Goal: Task Accomplishment & Management: Manage account settings

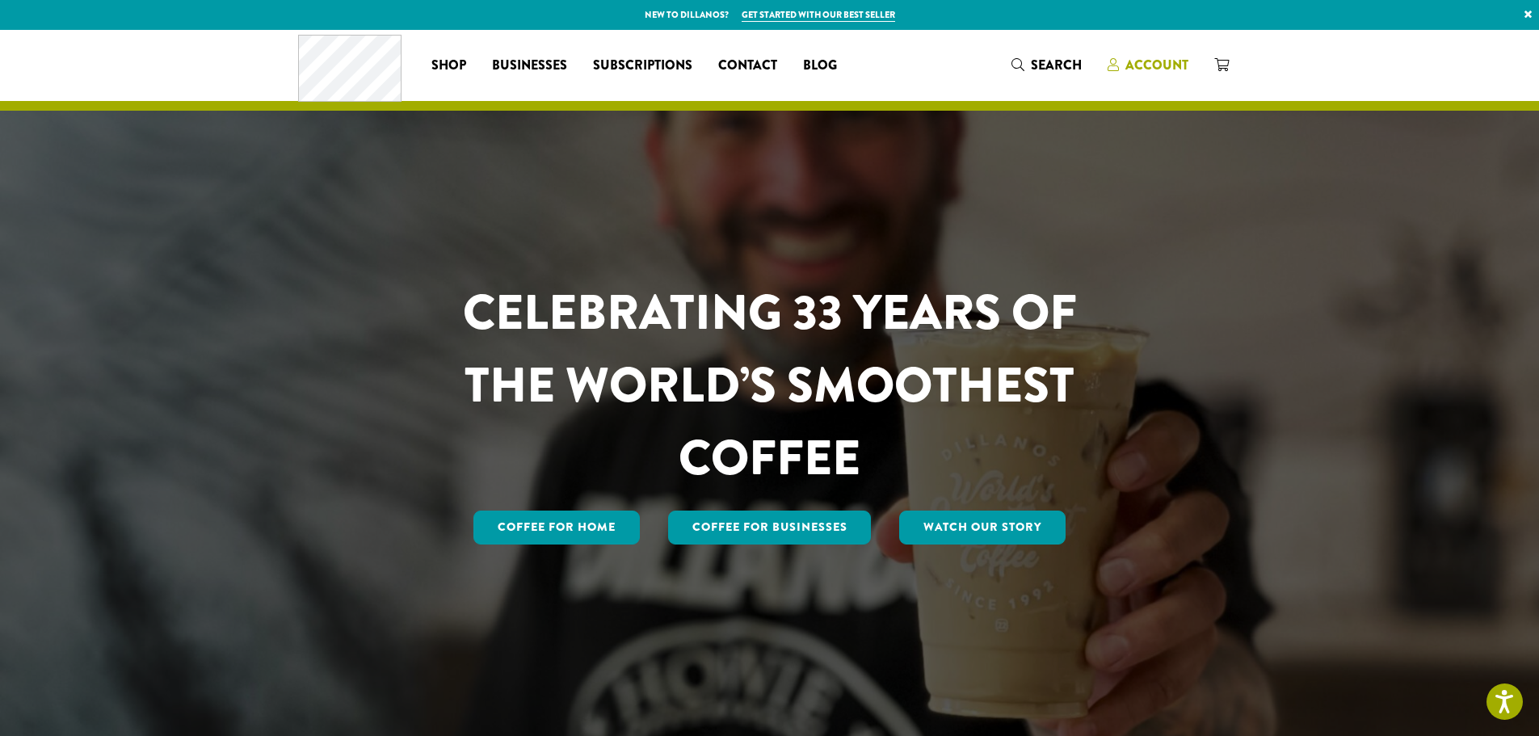
click at [1141, 65] on span "Account" at bounding box center [1156, 65] width 63 height 19
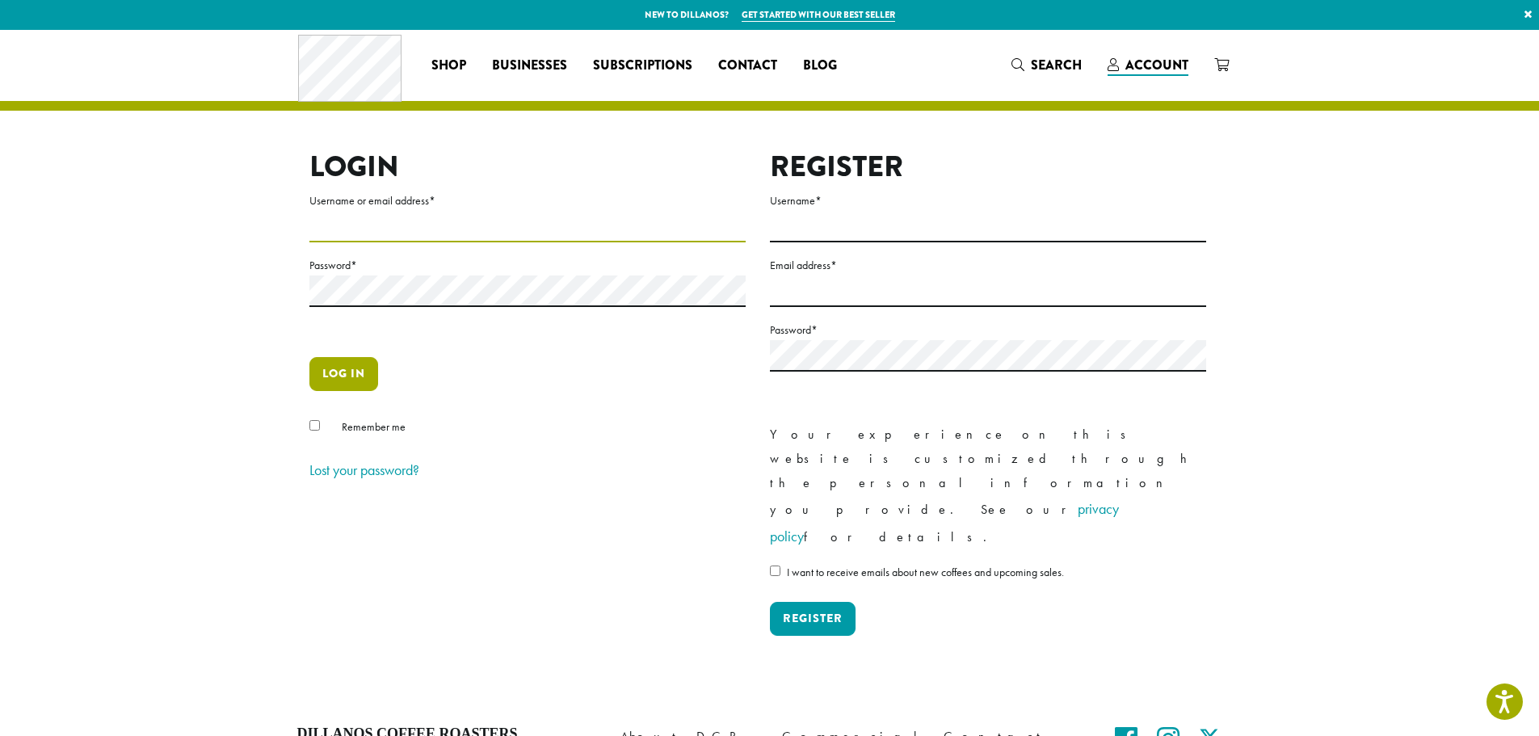
type input "**********"
click at [351, 388] on button "Log in" at bounding box center [343, 374] width 69 height 34
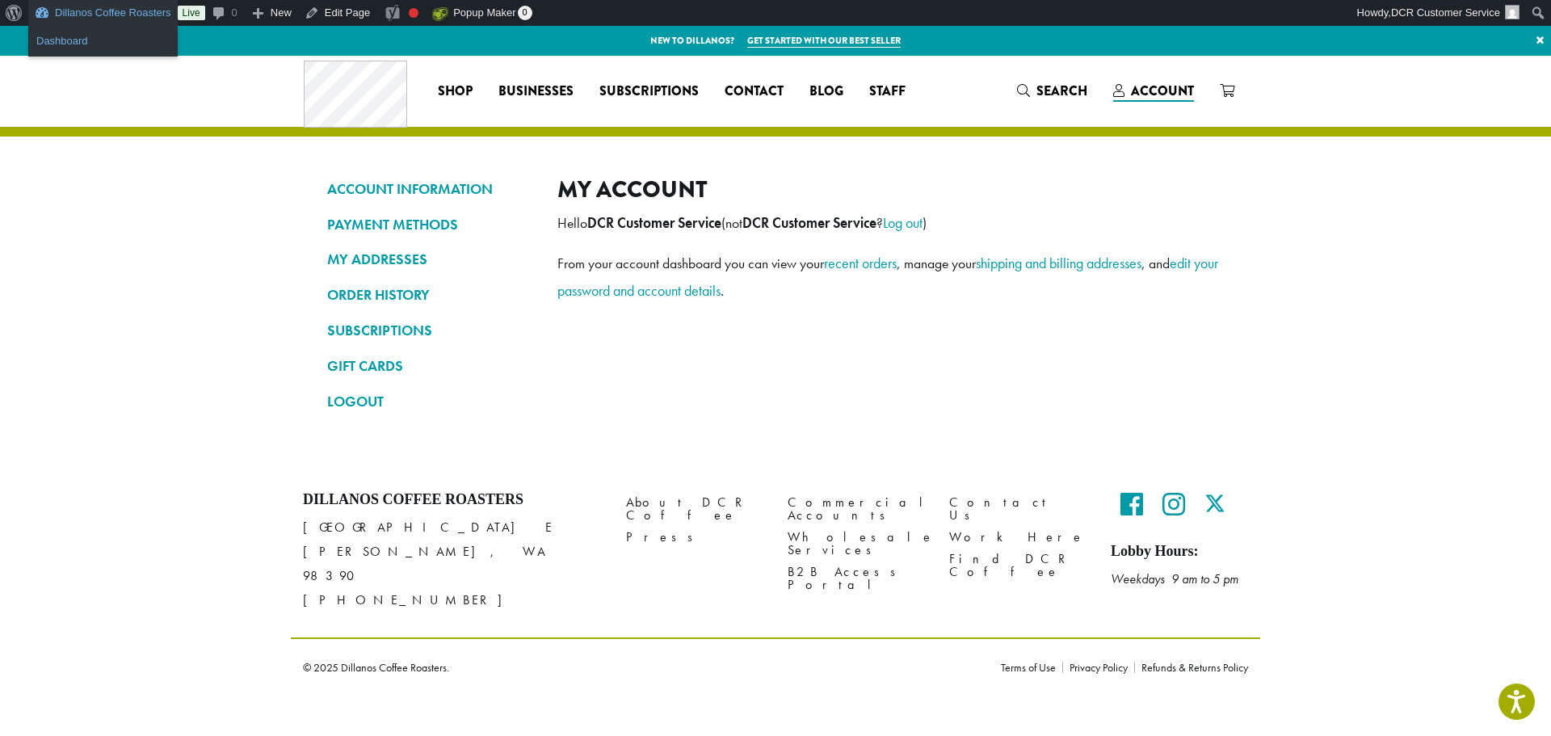
click at [112, 40] on link "Dashboard" at bounding box center [102, 41] width 149 height 21
